Goal: Complete application form

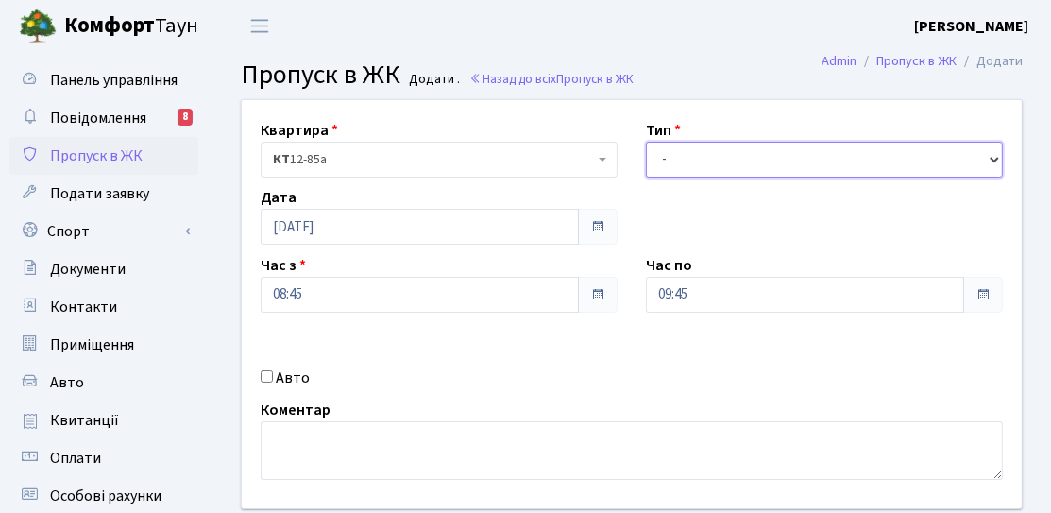
click at [765, 155] on select "- Доставка Таксі Гості Сервіс" at bounding box center [824, 160] width 357 height 36
select select "3"
click at [646, 142] on select "- Доставка Таксі Гості Сервіс" at bounding box center [824, 160] width 357 height 36
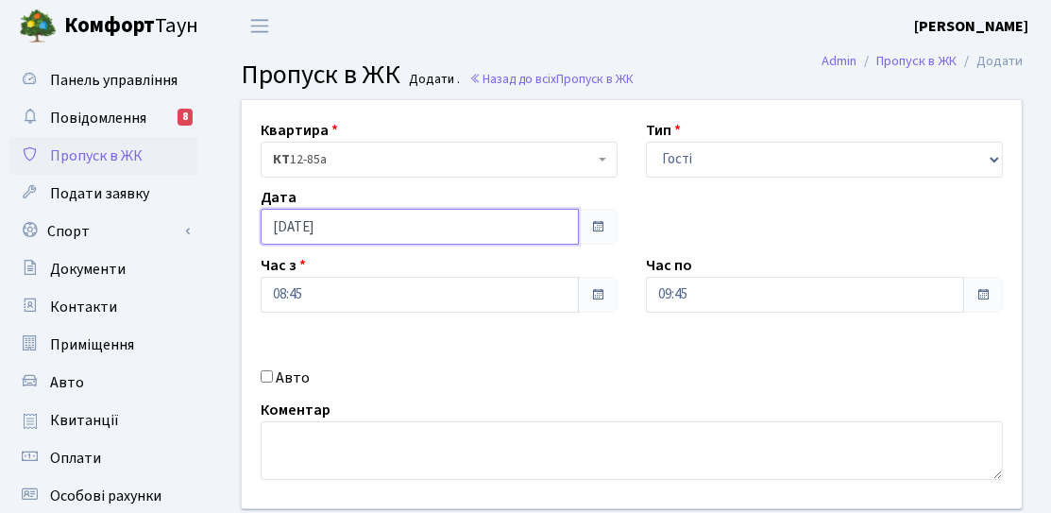
click at [504, 223] on input "[DATE]" at bounding box center [420, 227] width 318 height 36
click at [529, 329] on div "Квартира <b>КТ</b>&nbsp;&nbsp;&nbsp;&nbsp;12-85а КТ 12-85а Тип - Доставка Таксі…" at bounding box center [632, 304] width 809 height 408
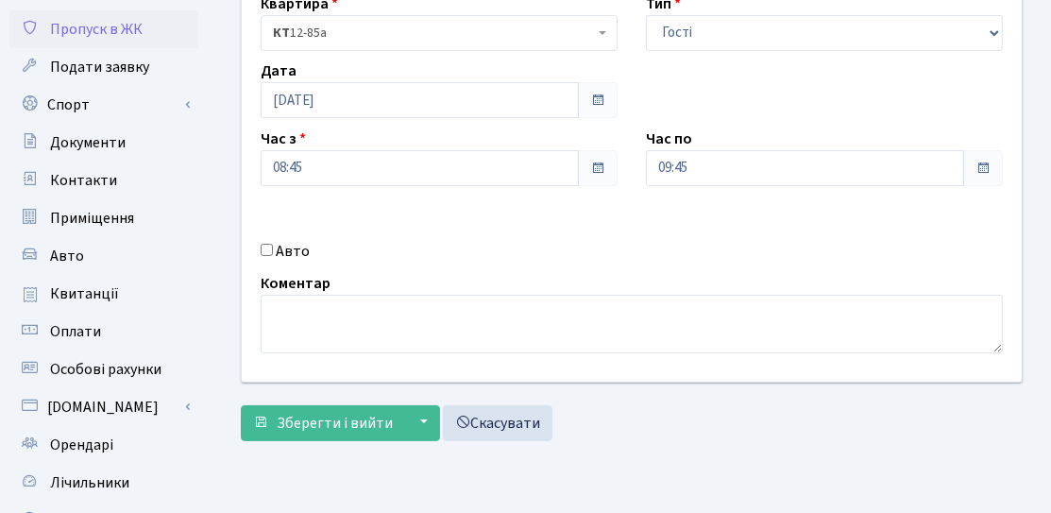
scroll to position [189, 0]
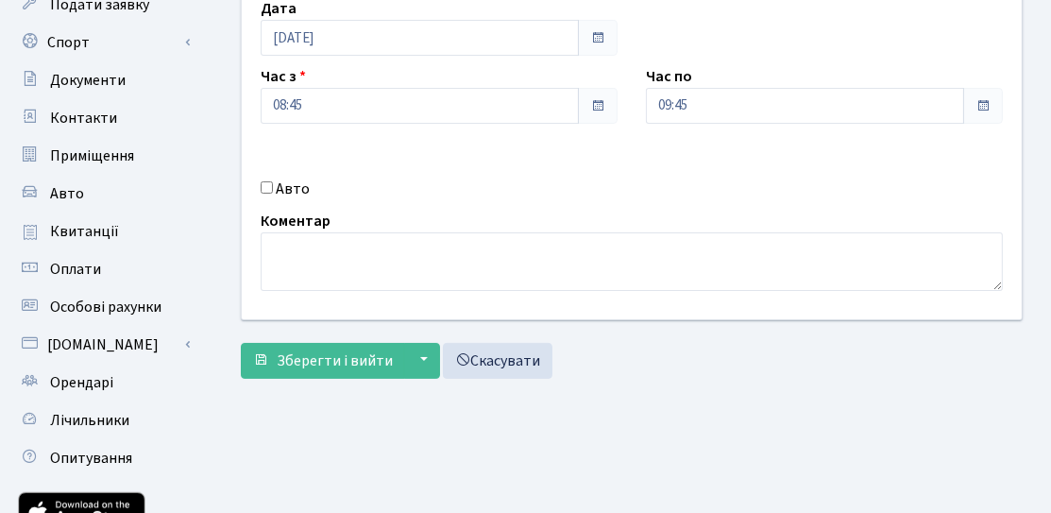
click at [264, 189] on input "Авто" at bounding box center [267, 187] width 12 height 12
checkbox input "true"
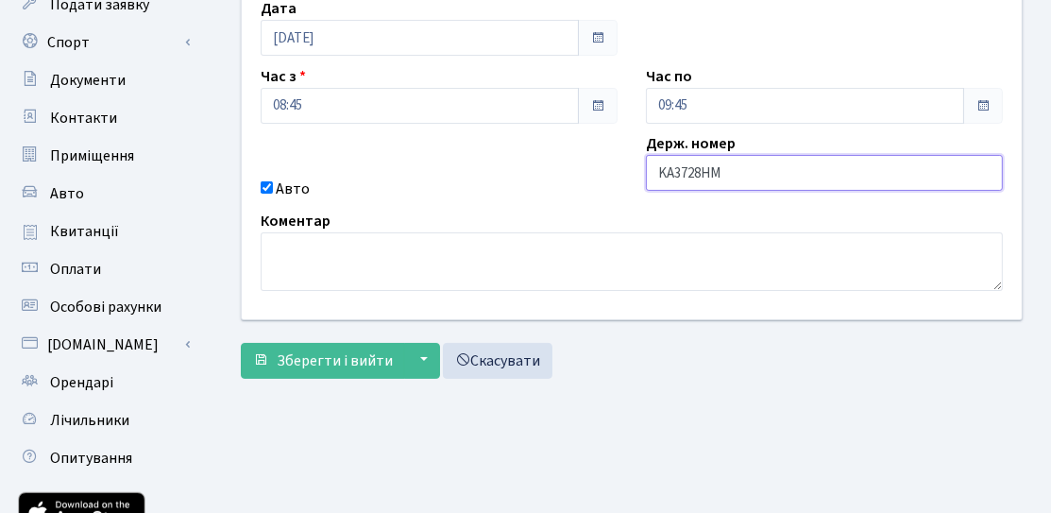
type input "KA3728HM"
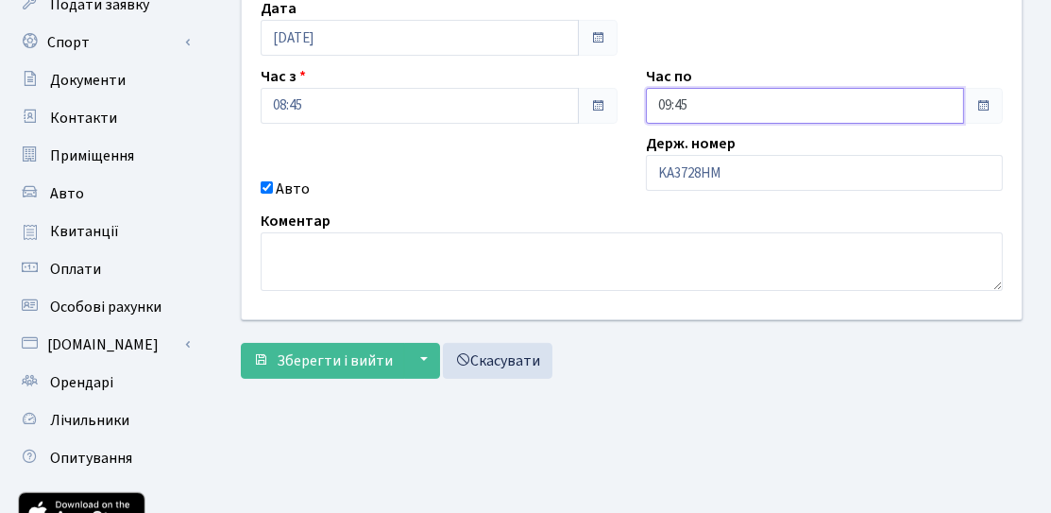
click at [771, 113] on input "09:45" at bounding box center [805, 106] width 318 height 36
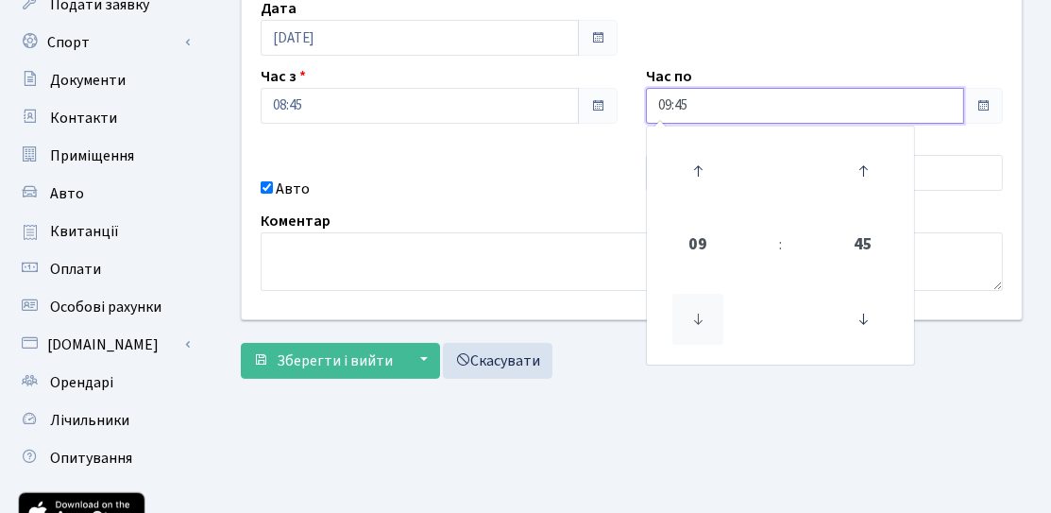
click at [706, 316] on icon at bounding box center [698, 319] width 51 height 51
click at [689, 156] on icon at bounding box center [698, 170] width 51 height 51
click at [690, 155] on icon at bounding box center [698, 170] width 51 height 51
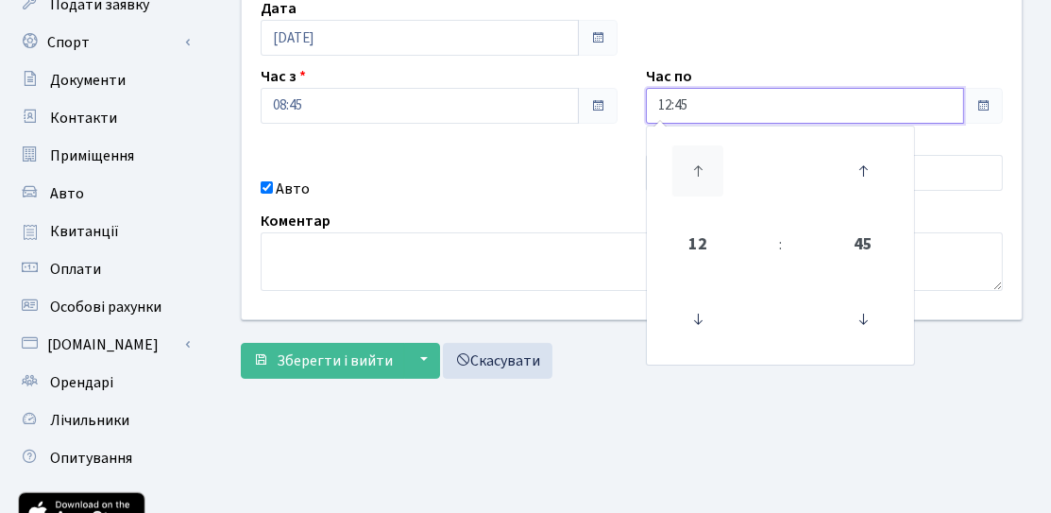
click at [690, 155] on icon at bounding box center [698, 170] width 51 height 51
type input "14:45"
click at [588, 153] on div "Квартира <b>КТ</b>&nbsp;&nbsp;&nbsp;&nbsp;12-85а КТ 12-85а Тип - Доставка Таксі…" at bounding box center [632, 115] width 809 height 408
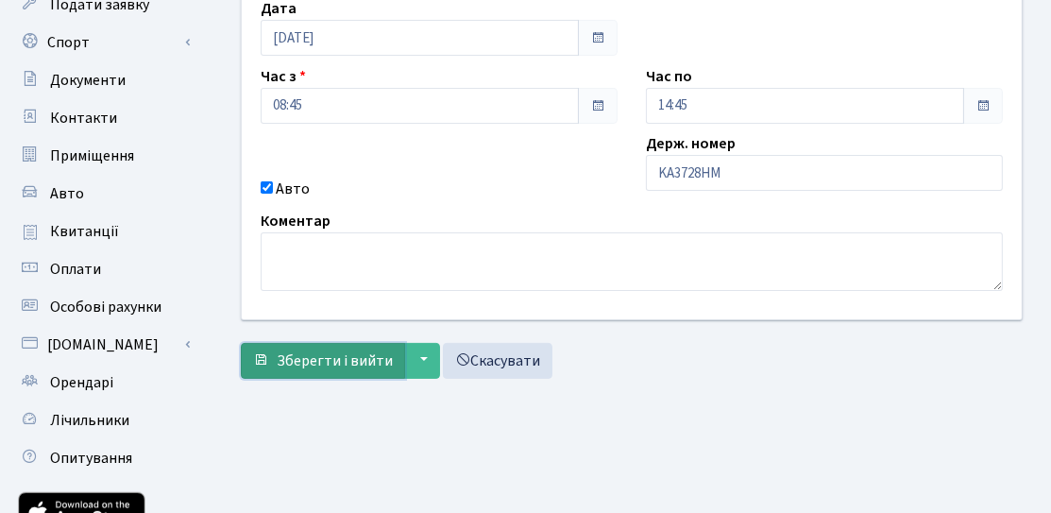
click at [320, 354] on span "Зберегти і вийти" at bounding box center [335, 360] width 116 height 21
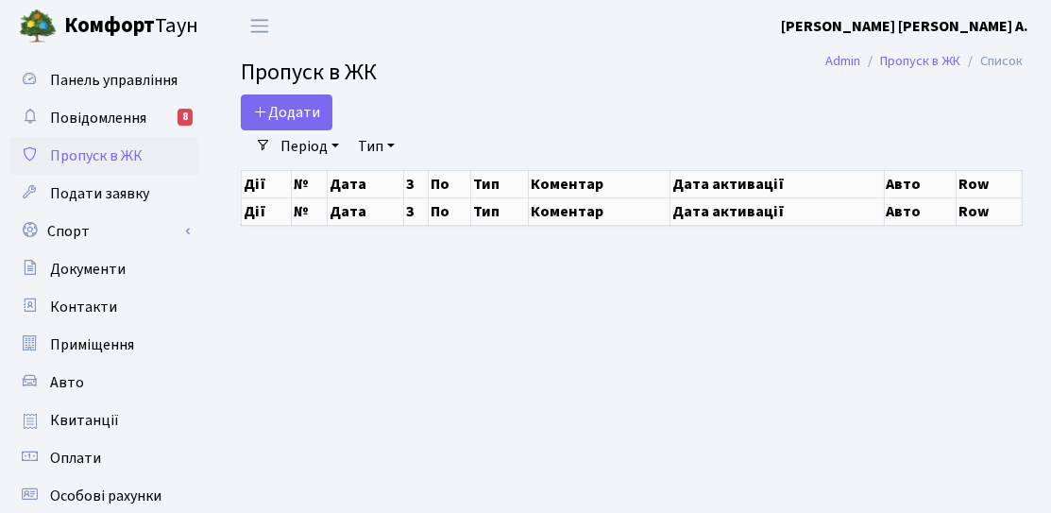
select select "25"
